Goal: Use online tool/utility: Use online tool/utility

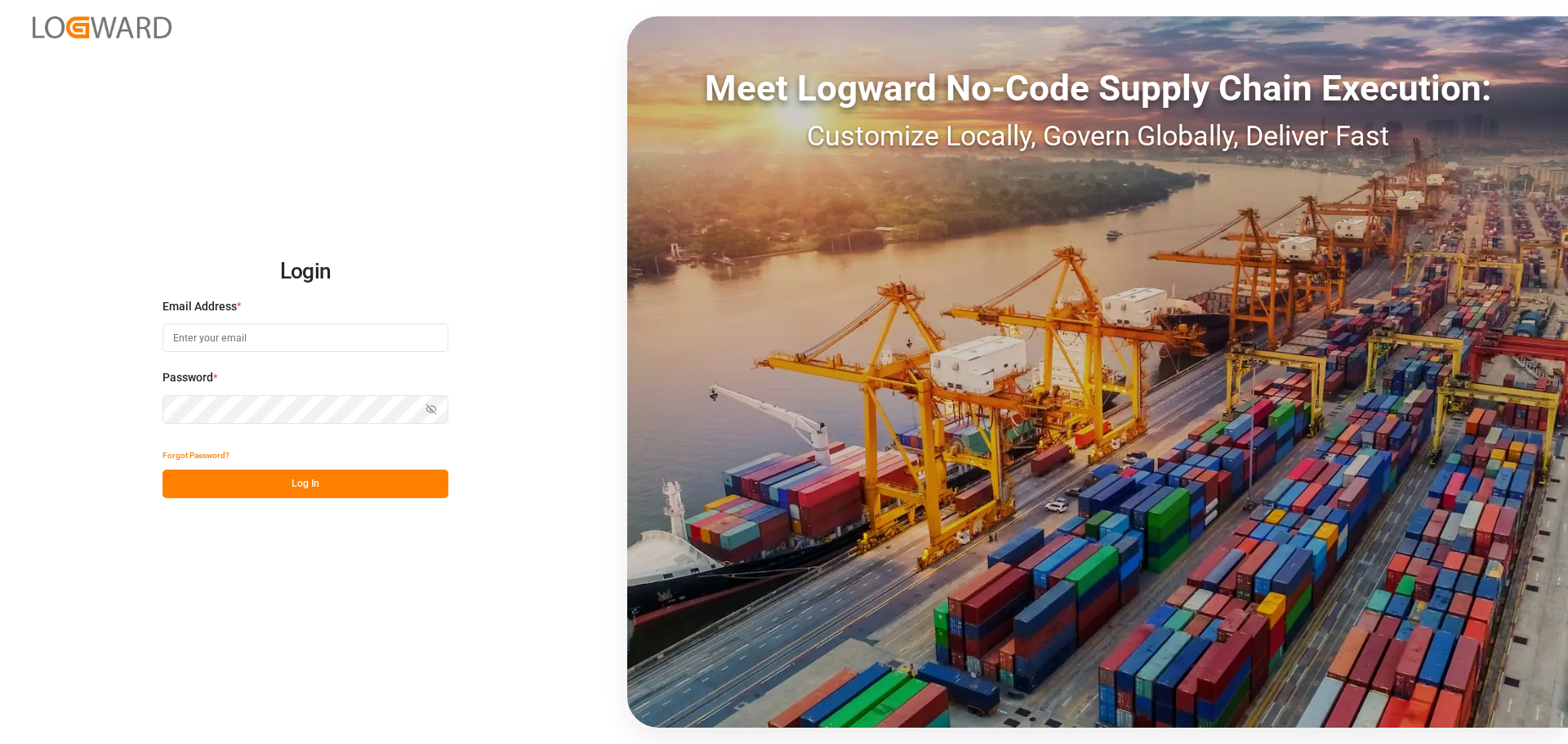
click at [356, 329] on input at bounding box center [305, 338] width 286 height 29
type input "[PERSON_NAME][EMAIL_ADDRESS][PERSON_NAME][DOMAIN_NAME]"
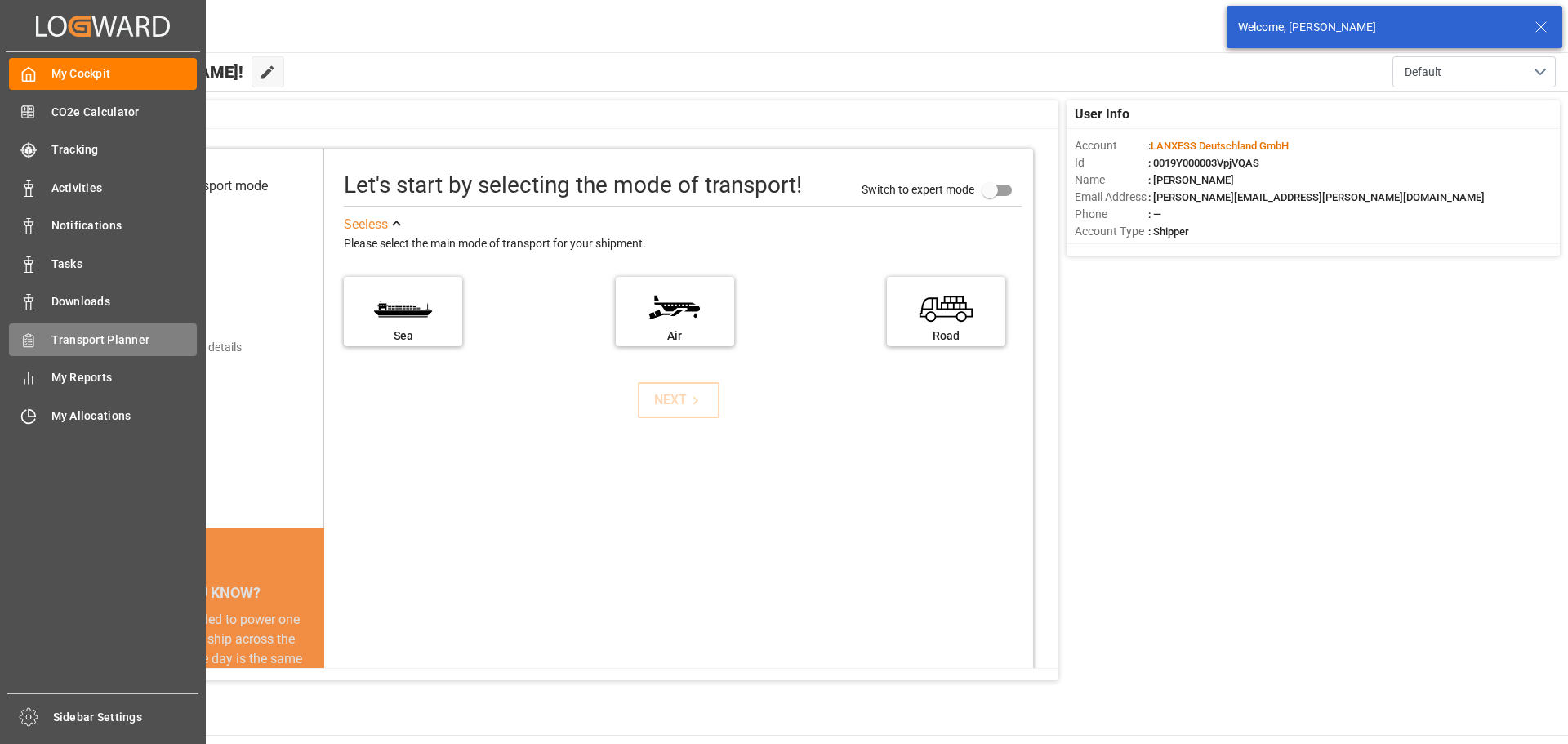
click at [76, 346] on span "Transport Planner" at bounding box center [124, 340] width 146 height 17
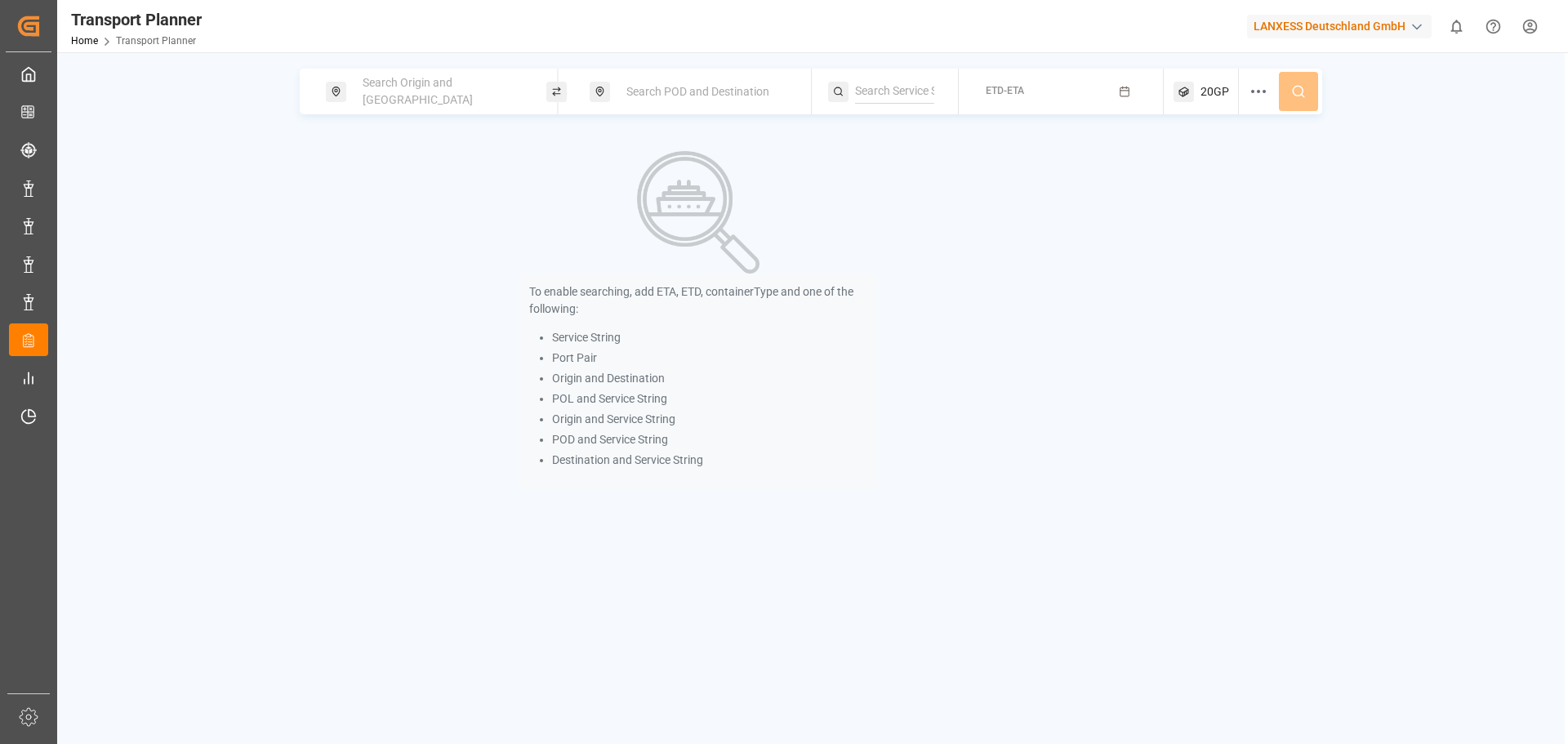
click at [461, 101] on div "Search Origin and [GEOGRAPHIC_DATA]" at bounding box center [440, 91] width 176 height 48
click at [432, 210] on input at bounding box center [426, 222] width 164 height 24
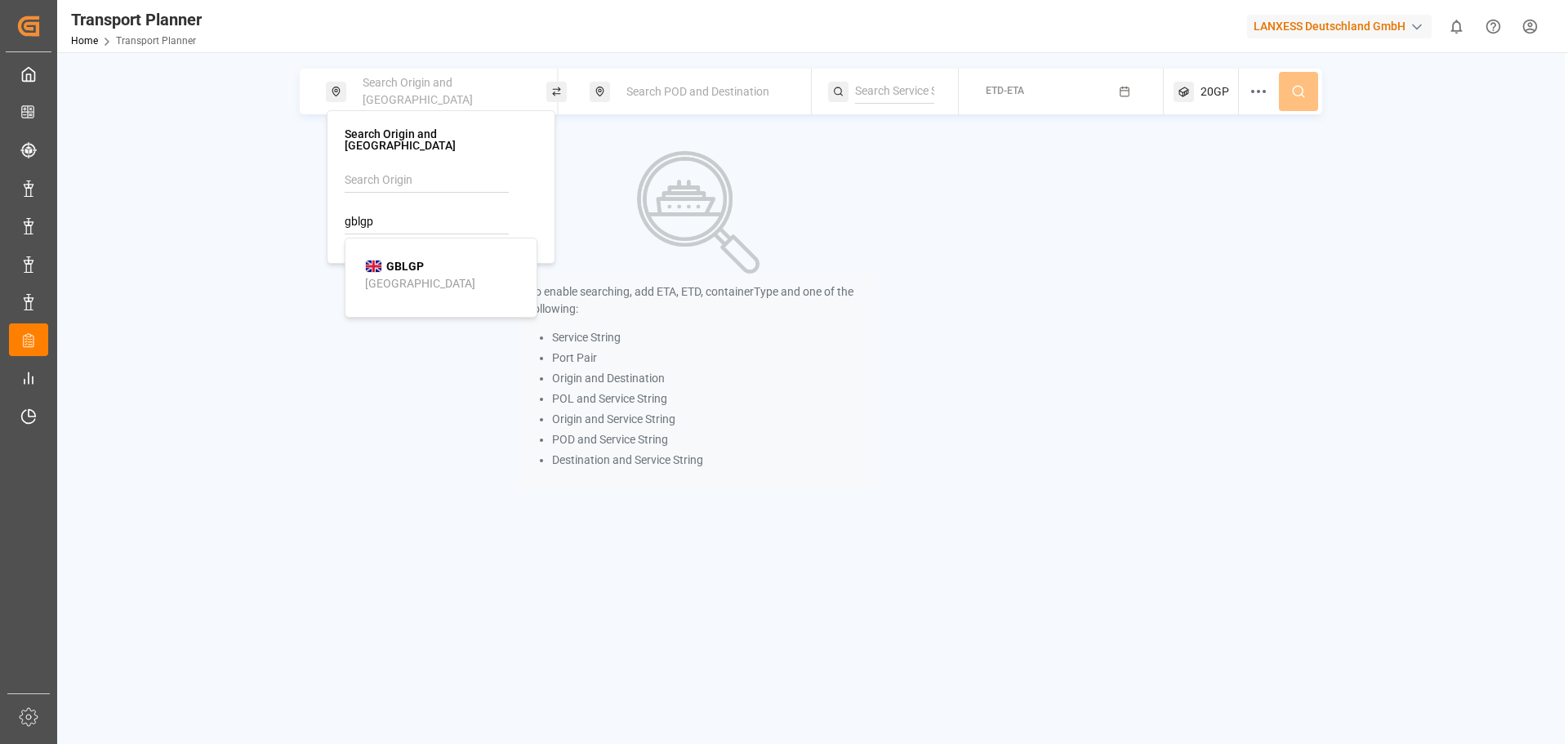
click at [421, 280] on div "[GEOGRAPHIC_DATA]" at bounding box center [420, 284] width 110 height 17
type input "GBLGP"
click at [683, 85] on span "Search POD and Destination" at bounding box center [698, 91] width 143 height 13
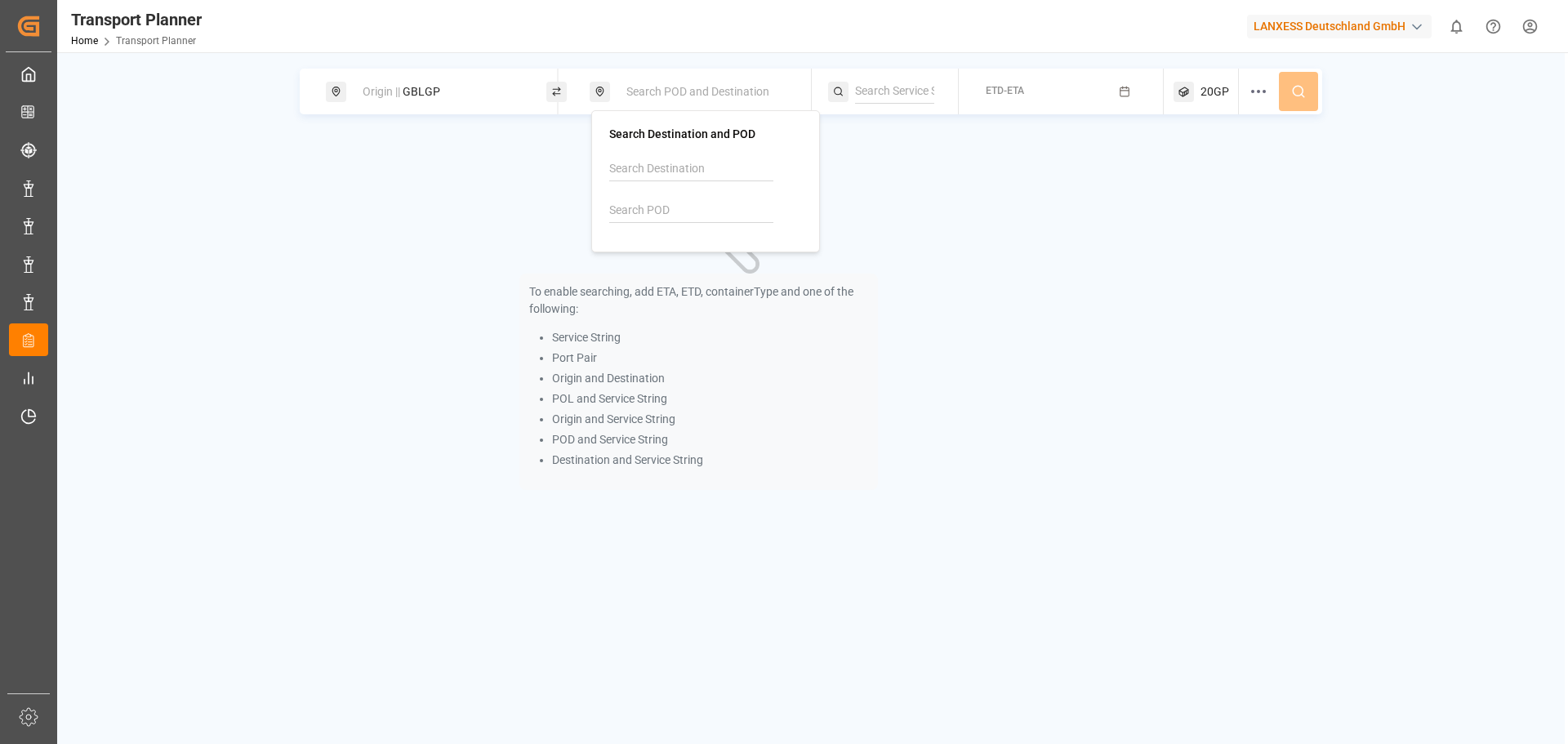
click at [657, 218] on input at bounding box center [691, 211] width 164 height 24
click at [660, 253] on b "LKCMB" at bounding box center [670, 254] width 38 height 13
type input "LKCMB"
click at [1108, 93] on button "ETD-ETA" at bounding box center [1062, 91] width 186 height 32
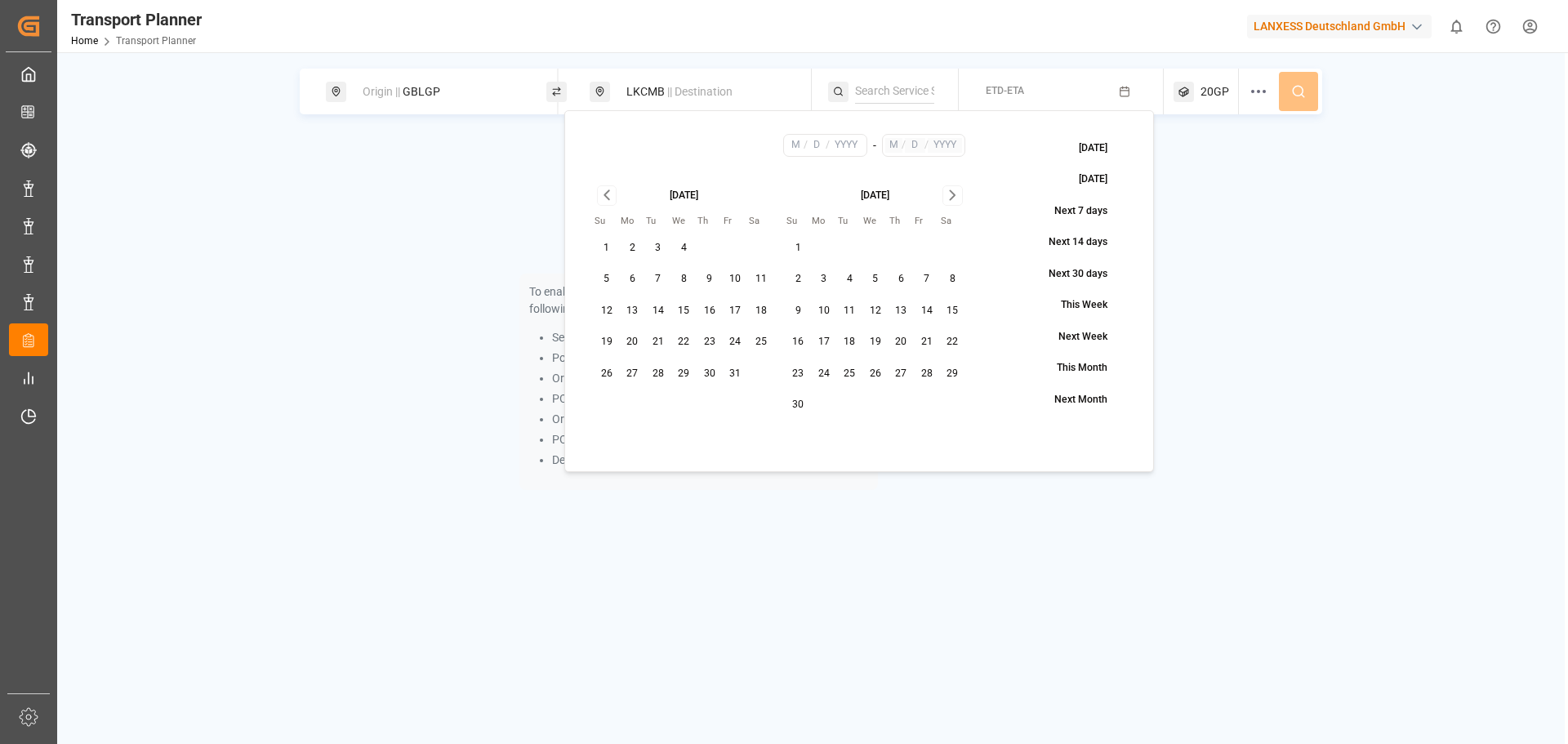
click at [614, 250] on button "1" at bounding box center [607, 248] width 26 height 26
type input "10"
type input "1"
type input "2025"
click at [955, 189] on icon "Go to next month" at bounding box center [953, 195] width 19 height 20
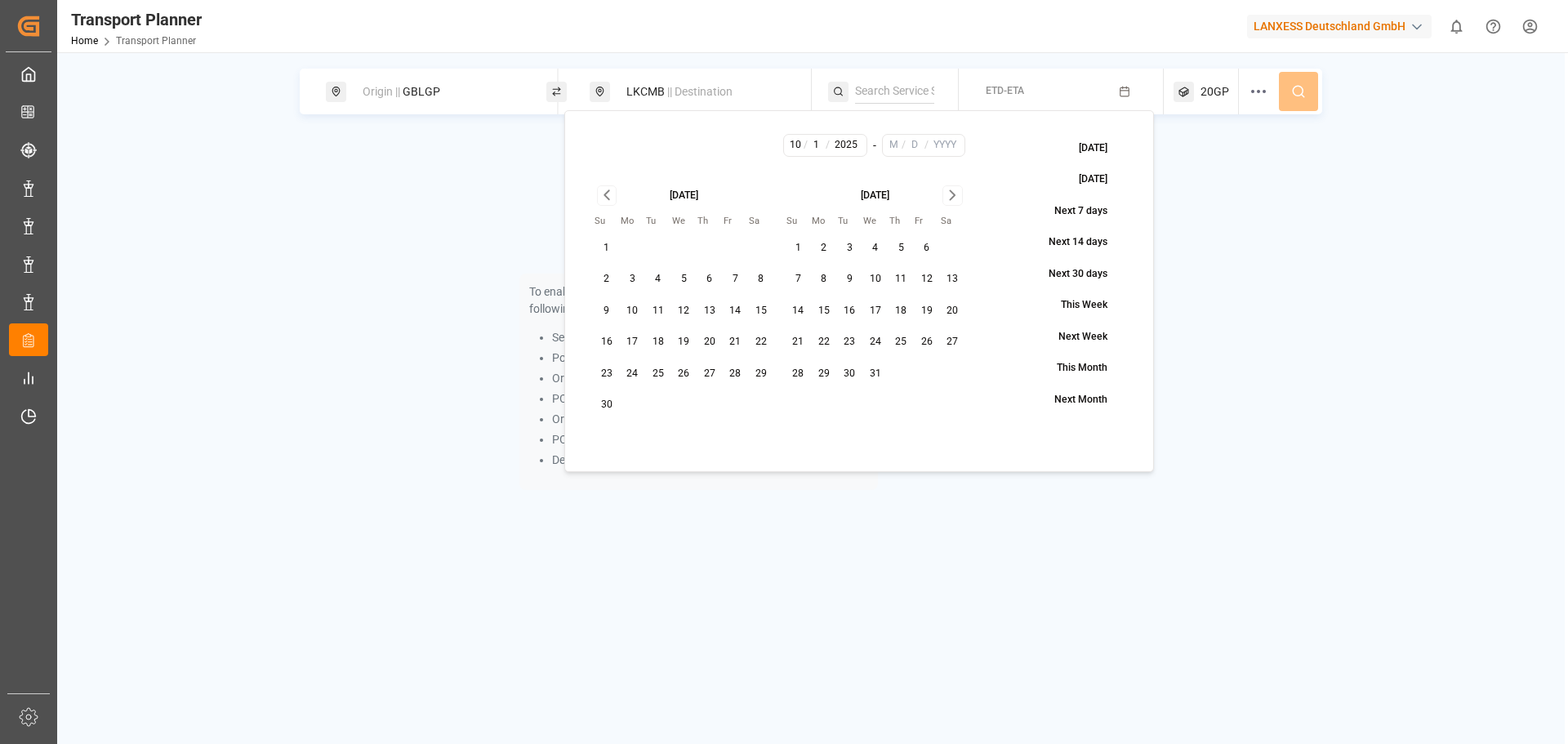
click at [904, 335] on button "25" at bounding box center [902, 342] width 26 height 26
type input "12"
type input "25"
type input "2025"
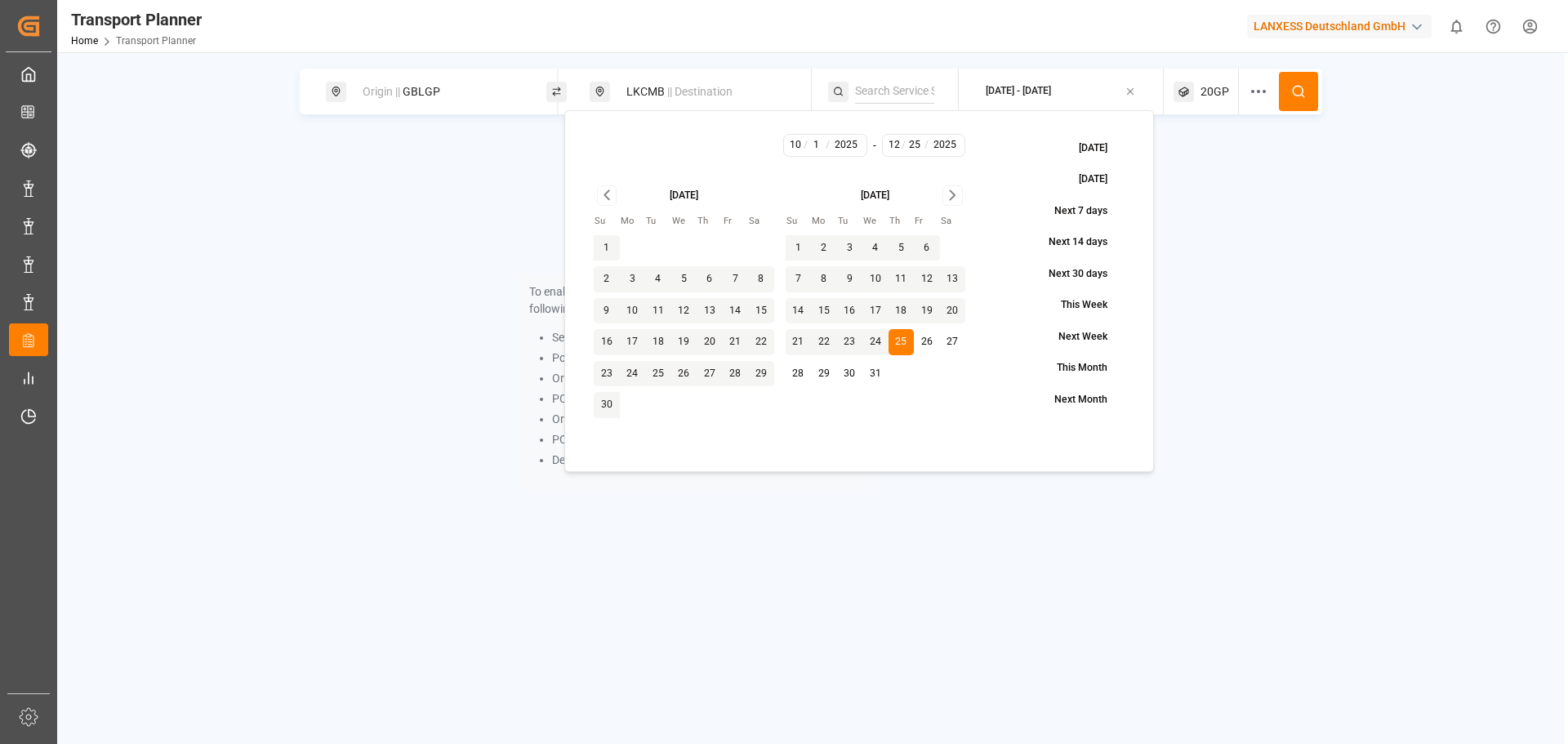
click at [1296, 76] on button at bounding box center [1298, 91] width 39 height 39
